Goal: Task Accomplishment & Management: Use online tool/utility

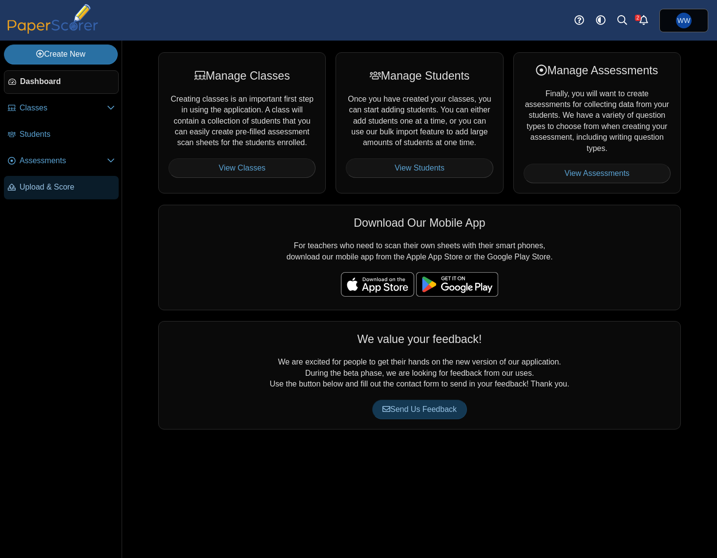
click at [39, 181] on link "Upload & Score" at bounding box center [61, 187] width 115 height 23
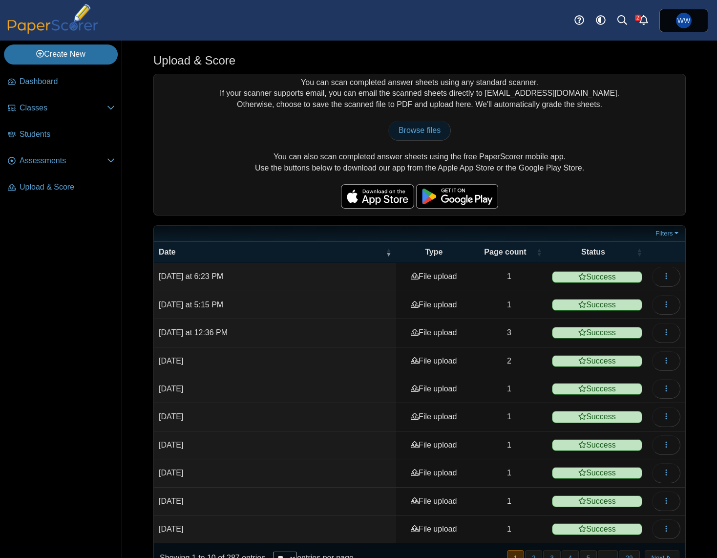
click at [416, 126] on span "Browse files" at bounding box center [419, 130] width 42 height 8
type input "**********"
click at [55, 167] on link "Assessments" at bounding box center [61, 160] width 115 height 23
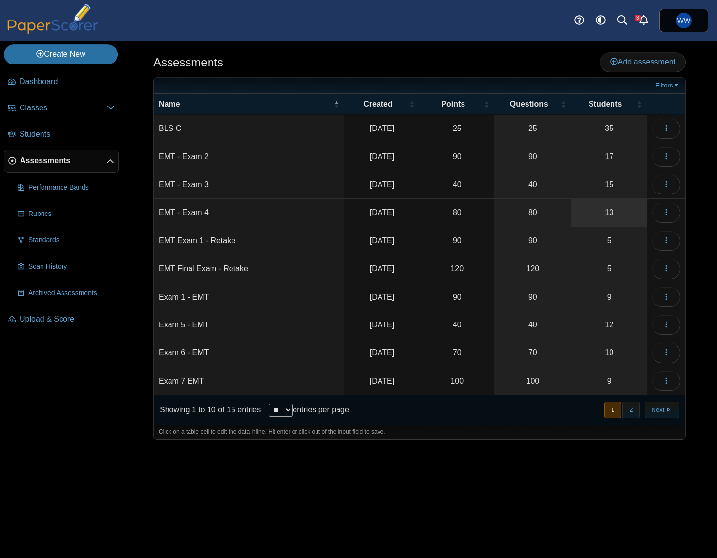
click at [613, 213] on link "13" at bounding box center [609, 212] width 76 height 27
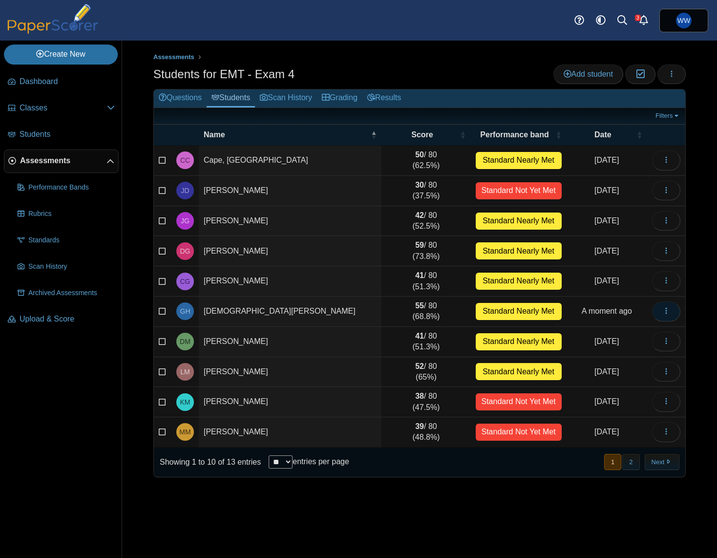
click at [660, 310] on button "button" at bounding box center [666, 311] width 28 height 20
click at [627, 311] on time "A moment ago" at bounding box center [606, 311] width 50 height 8
click at [684, 79] on button "button" at bounding box center [671, 74] width 28 height 20
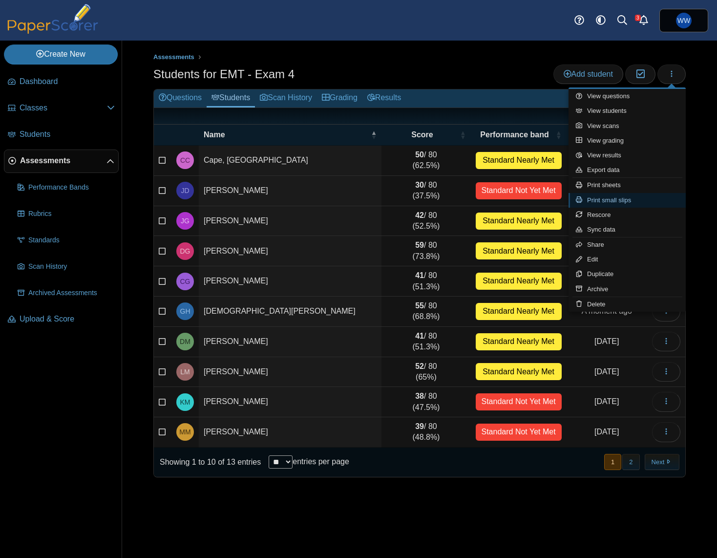
click at [631, 197] on link "Print small slips" at bounding box center [626, 200] width 117 height 15
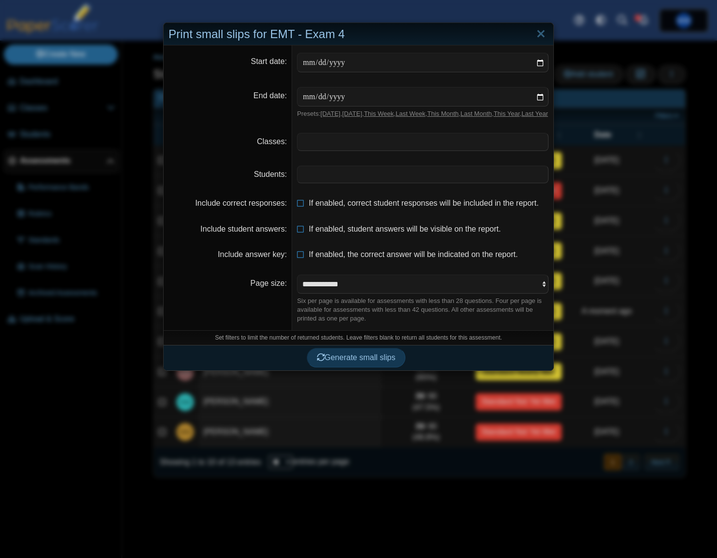
click at [368, 183] on span at bounding box center [422, 174] width 250 height 17
click at [363, 362] on span "Generate small slips" at bounding box center [356, 358] width 79 height 8
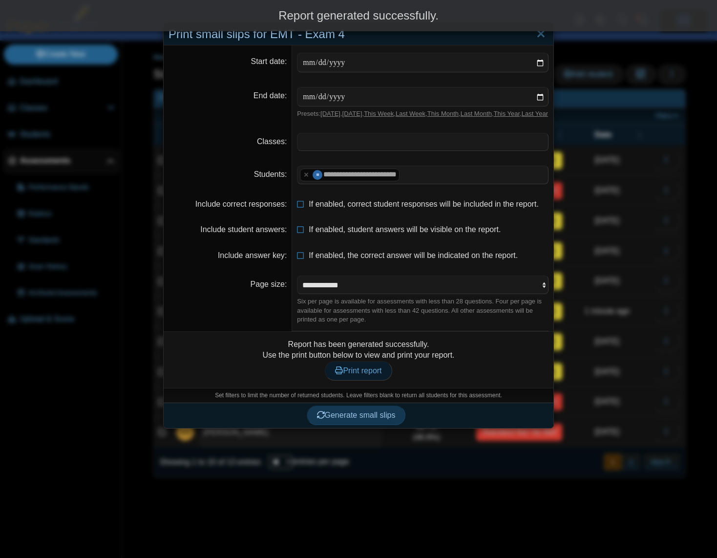
click at [357, 374] on span "Print report" at bounding box center [358, 370] width 46 height 8
